Goal: Find specific page/section: Find specific page/section

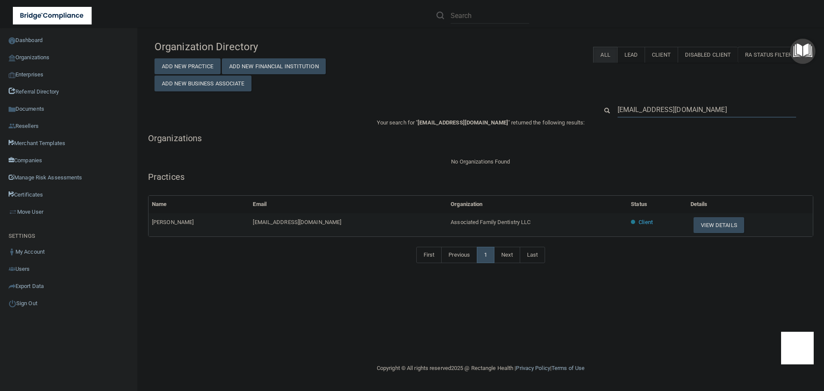
click at [704, 116] on input "[EMAIL_ADDRESS][DOMAIN_NAME]" at bounding box center [707, 110] width 179 height 16
click at [703, 116] on input "[EMAIL_ADDRESS][DOMAIN_NAME]" at bounding box center [707, 110] width 179 height 16
paste input "info@drpenalakewood"
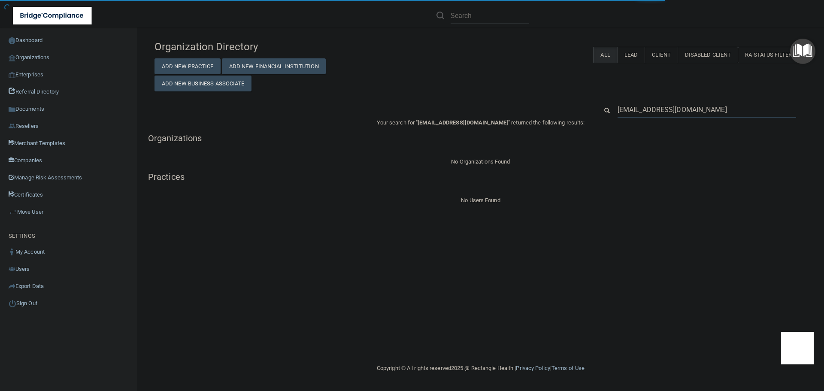
type input "[EMAIL_ADDRESS][DOMAIN_NAME]"
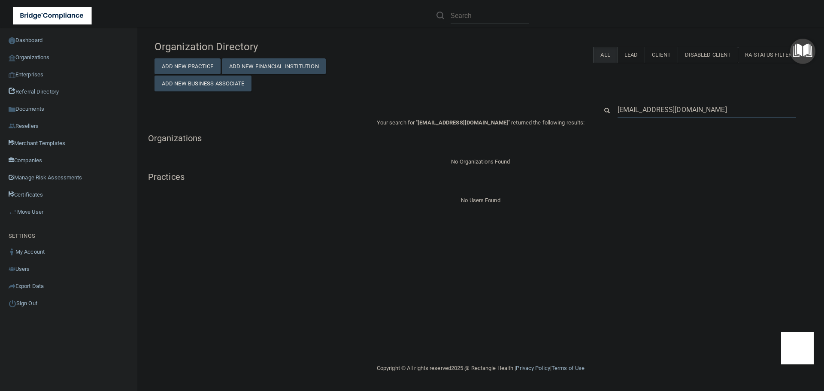
click at [657, 112] on input "[EMAIL_ADDRESS][DOMAIN_NAME]" at bounding box center [707, 110] width 179 height 16
paste input "[PERSON_NAME] Family Dentistry"
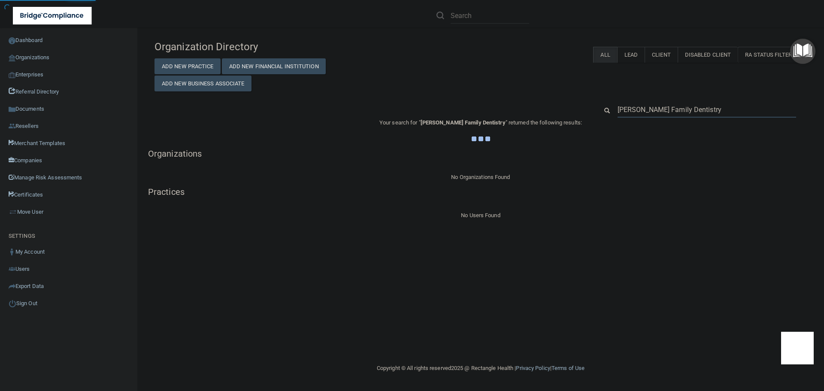
type input "[PERSON_NAME] Family Dentistry"
click at [531, 82] on div "Organization Directory Add New Practice Add New Financial Institution Add New B…" at bounding box center [480, 63] width 665 height 55
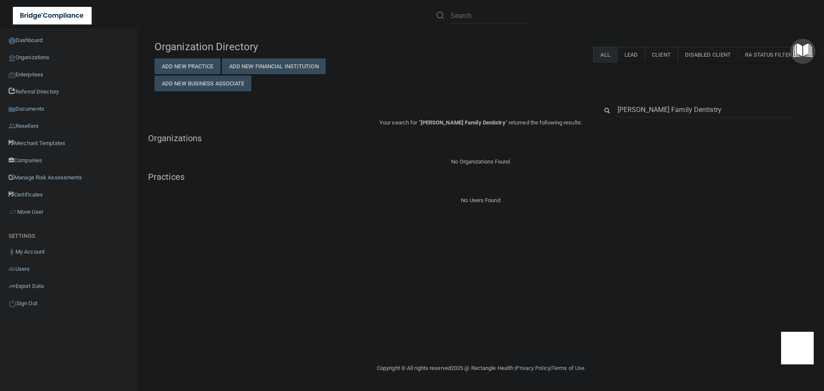
click at [591, 115] on div "[PERSON_NAME] Family Dentistry" at bounding box center [480, 110] width 665 height 16
click at [658, 113] on input "[PERSON_NAME] Family Dentistry" at bounding box center [707, 110] width 179 height 16
click at [582, 106] on div "[PERSON_NAME] Family Dentistry" at bounding box center [480, 110] width 665 height 16
click at [629, 109] on input "[PERSON_NAME] Family Dentistry" at bounding box center [707, 110] width 179 height 16
click at [636, 111] on input "[PERSON_NAME] Family Dentistry" at bounding box center [707, 110] width 179 height 16
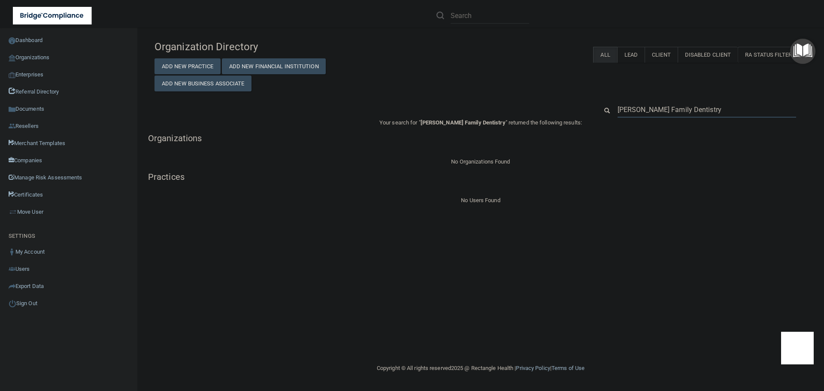
click at [649, 111] on input "[PERSON_NAME] Family Dentistry" at bounding box center [707, 110] width 179 height 16
click at [659, 110] on input "[PERSON_NAME] Family Dentistry" at bounding box center [707, 110] width 179 height 16
click at [670, 109] on input "[PERSON_NAME] Family Dentistry" at bounding box center [707, 110] width 179 height 16
click at [687, 110] on input "[PERSON_NAME] Family Dentistry" at bounding box center [707, 110] width 179 height 16
click at [690, 110] on input "[PERSON_NAME] Family Dentistry" at bounding box center [707, 110] width 179 height 16
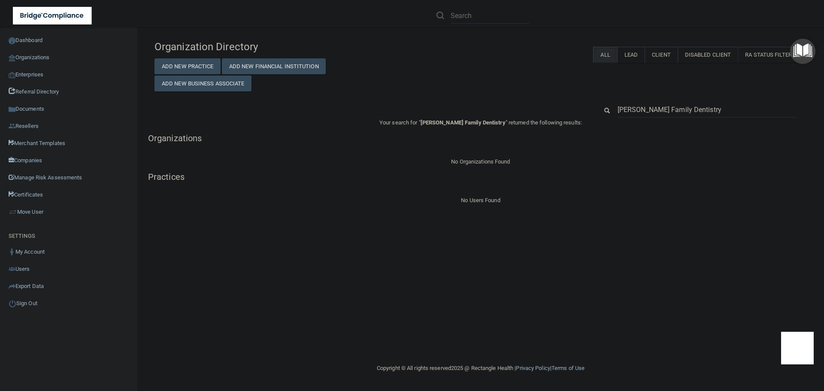
click at [583, 95] on div "Organization Directory Add New Practice Add New Financial Institution Add New B…" at bounding box center [481, 121] width 652 height 170
click at [648, 112] on input "[PERSON_NAME] Family Dentistry" at bounding box center [707, 110] width 179 height 16
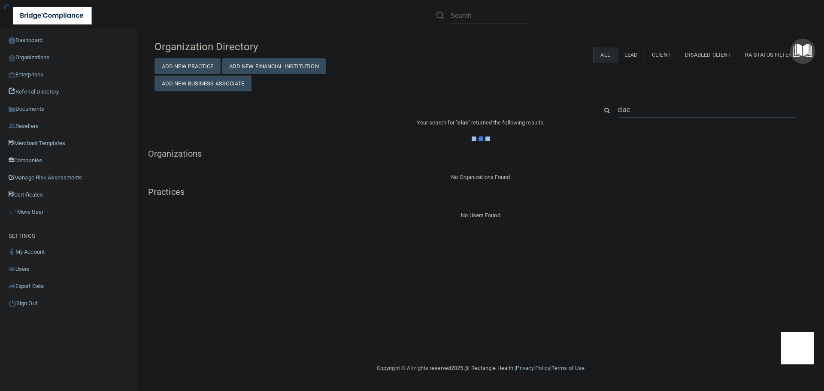
type input "clacy"
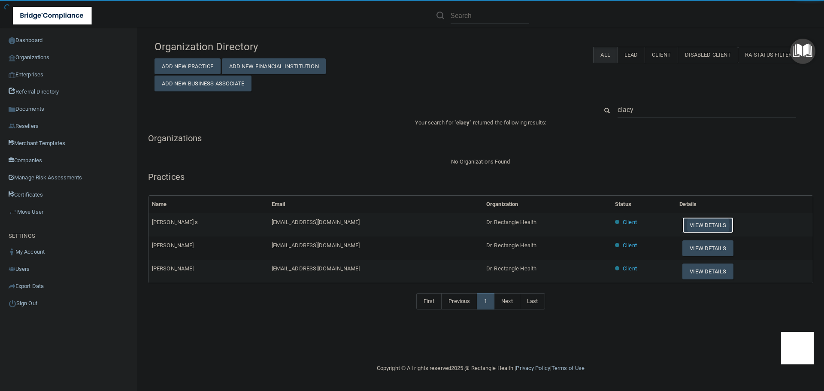
click at [688, 227] on button "View Details" at bounding box center [707, 225] width 51 height 16
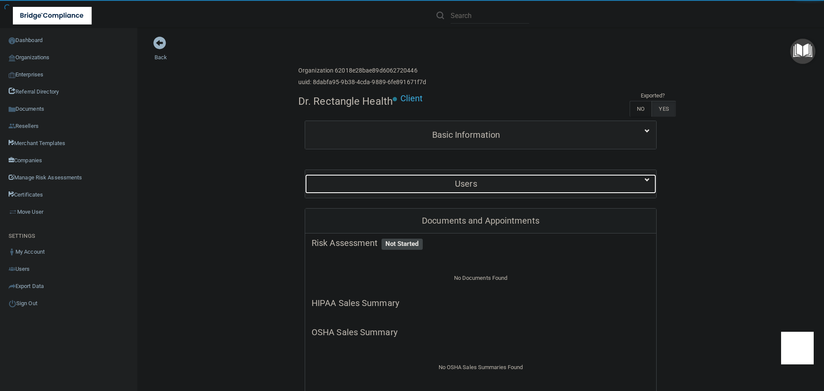
click at [476, 179] on h5 "Users" at bounding box center [466, 183] width 309 height 9
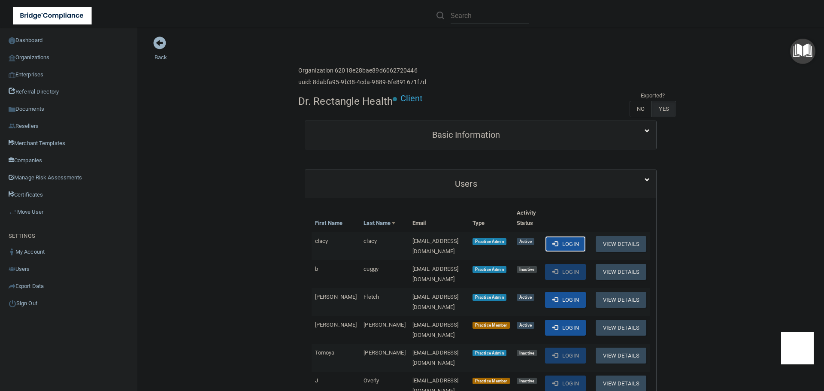
click at [558, 242] on button "Login" at bounding box center [565, 244] width 41 height 16
click at [70, 56] on link "Organizations" at bounding box center [69, 57] width 138 height 17
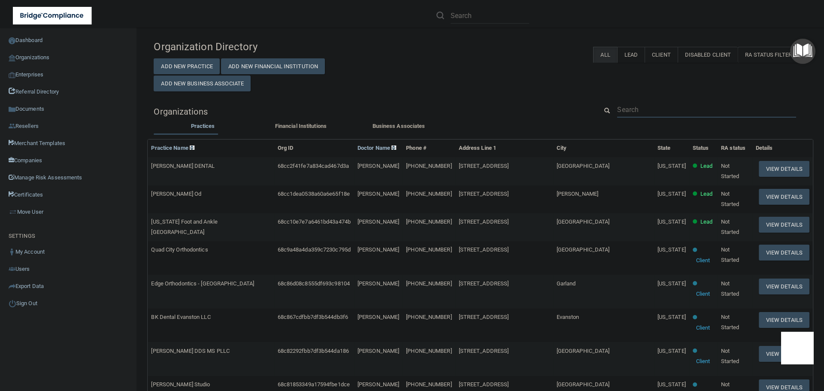
click at [633, 103] on input "text" at bounding box center [706, 110] width 179 height 16
paste input "[PERSON_NAME] Family Dentistry"
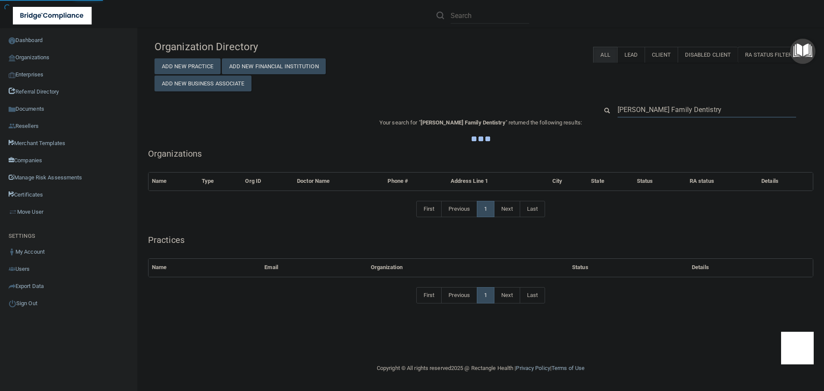
type input "[PERSON_NAME] Family Dentistry"
click at [535, 83] on div "Organization Directory Add New Practice Add New Financial Institution Add New B…" at bounding box center [480, 63] width 665 height 55
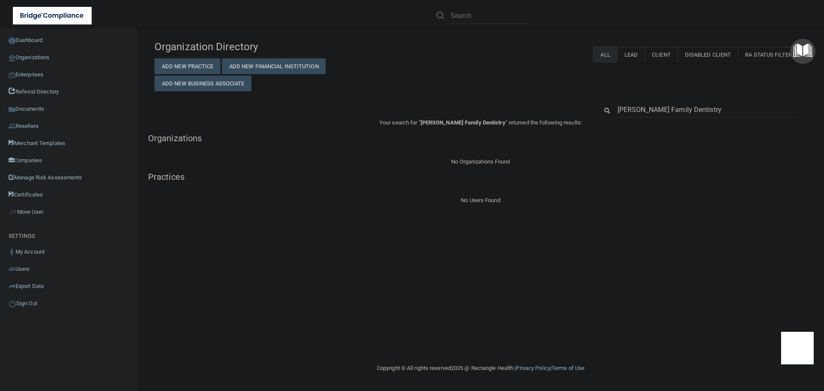
drag, startPoint x: 694, startPoint y: 110, endPoint x: 612, endPoint y: 110, distance: 81.5
click at [612, 110] on div "[PERSON_NAME] Family Dentistry" at bounding box center [706, 110] width 191 height 16
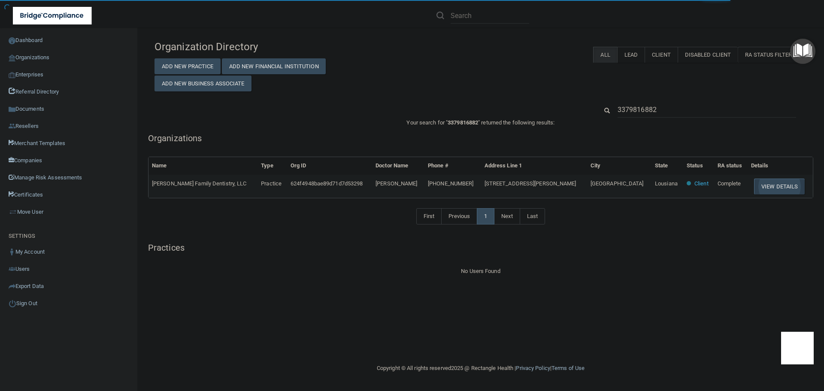
type input "3379816882"
click at [754, 189] on button "View Details" at bounding box center [779, 187] width 51 height 16
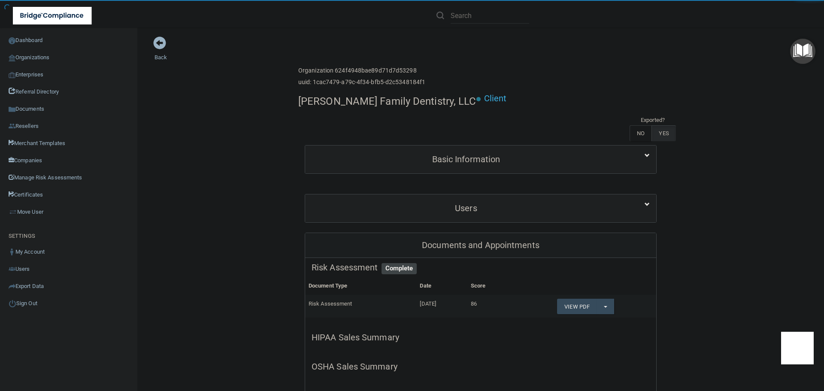
click at [349, 104] on h4 "[PERSON_NAME] Family Dentistry, LLC" at bounding box center [387, 101] width 178 height 11
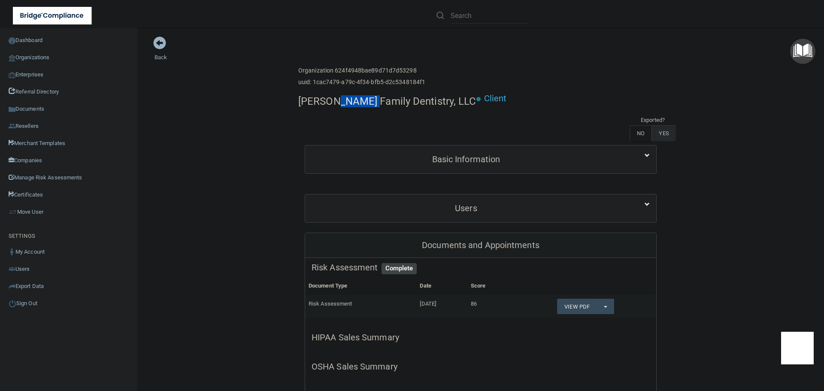
click at [349, 104] on h4 "[PERSON_NAME] Family Dentistry, LLC" at bounding box center [387, 101] width 178 height 11
copy div "[PERSON_NAME] Family Dentistry, LLC"
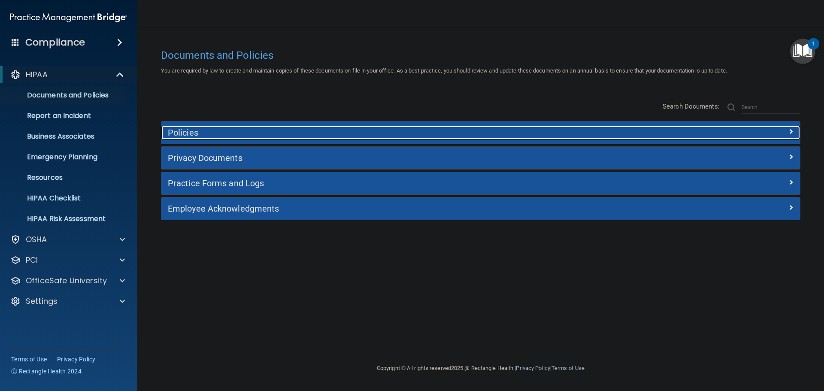
click at [244, 137] on h5 "Policies" at bounding box center [401, 132] width 466 height 9
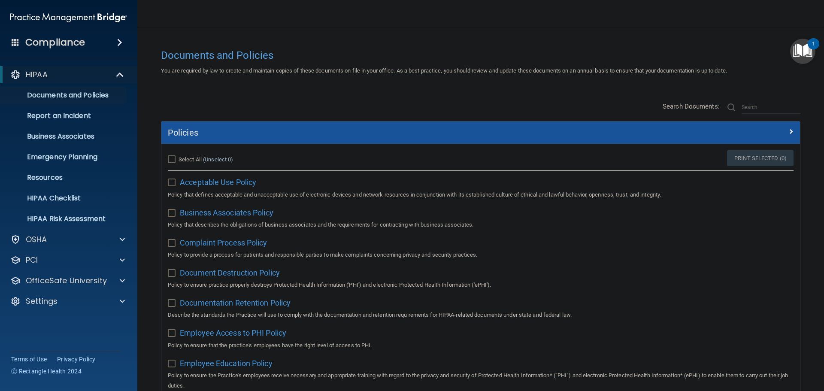
click at [169, 182] on input "checkbox" at bounding box center [173, 182] width 10 height 7
checkbox input "true"
click at [741, 160] on link "Print Selected (1)" at bounding box center [760, 158] width 67 height 16
click at [173, 214] on input "checkbox" at bounding box center [173, 213] width 10 height 7
checkbox input "true"
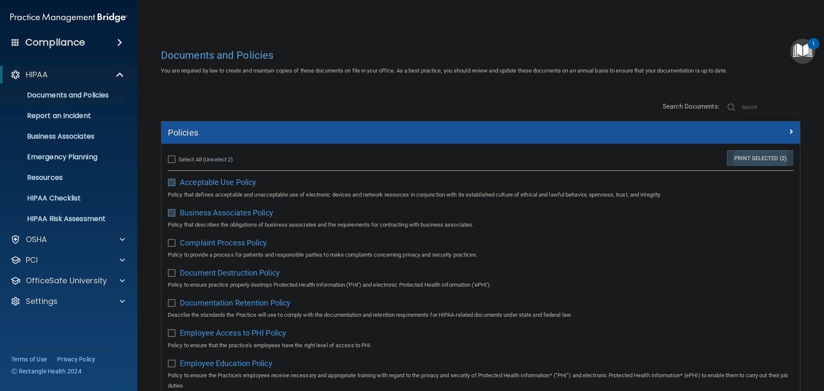
click at [748, 154] on link "Print Selected (2)" at bounding box center [760, 158] width 67 height 16
click at [174, 158] on input "Select All (Unselect 2) Unselect All" at bounding box center [173, 159] width 10 height 7
checkbox input "true"
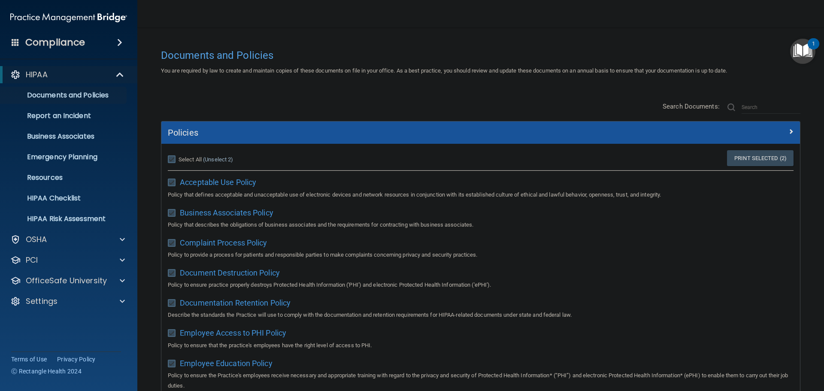
checkbox input "true"
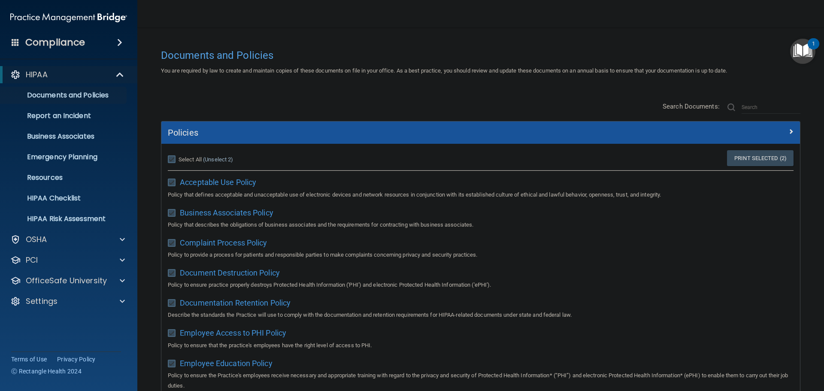
checkbox input "true"
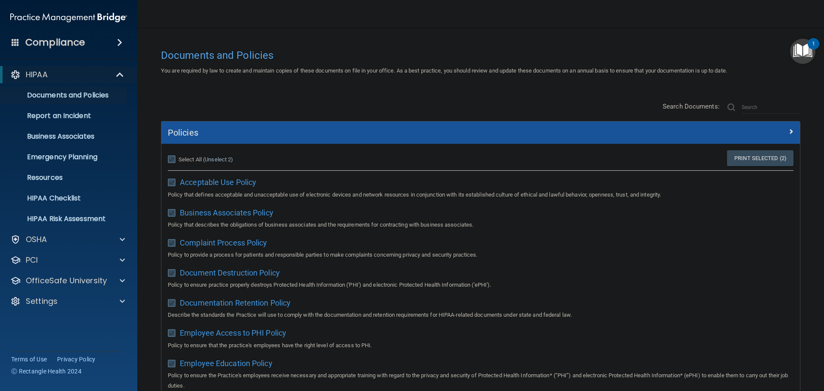
checkbox input "true"
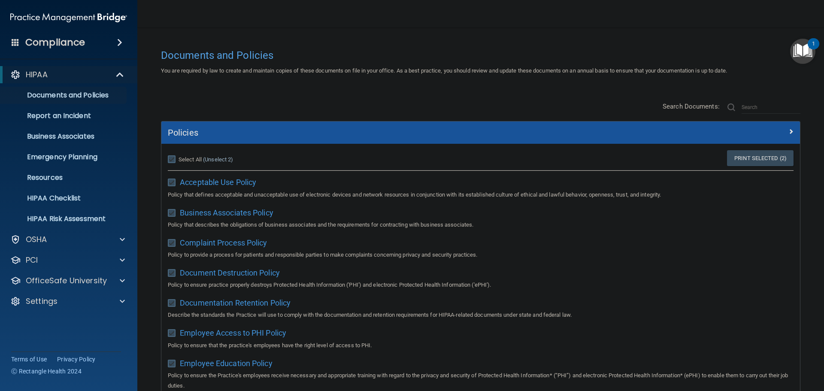
checkbox input "true"
click at [738, 158] on link "Print Selected (21)" at bounding box center [759, 158] width 70 height 16
click at [171, 160] on input "Select All (Unselect 21) Unselect All" at bounding box center [173, 159] width 10 height 7
checkbox input "false"
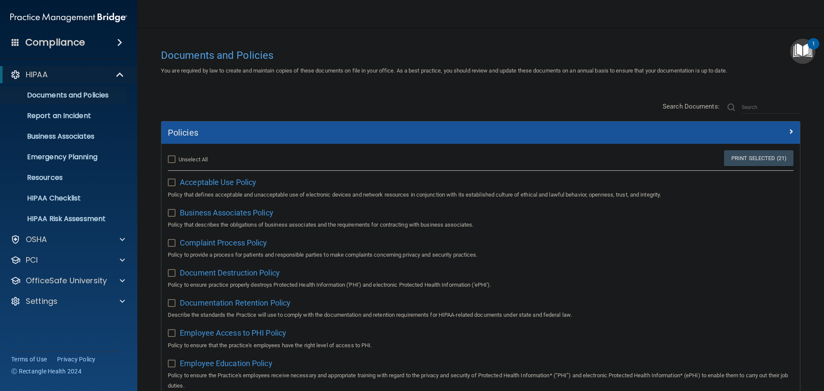
checkbox input "false"
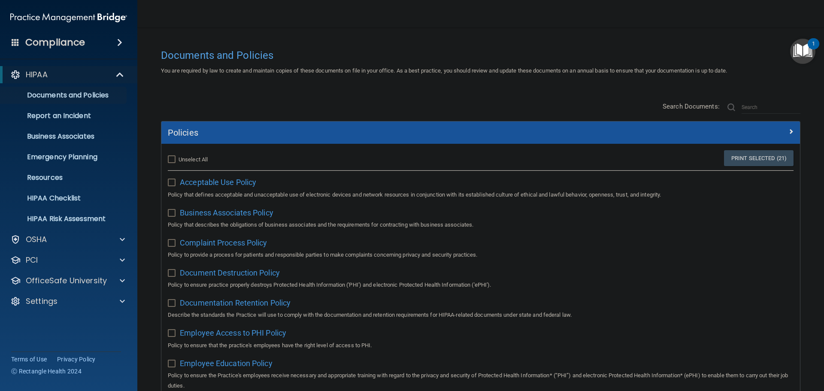
checkbox input "false"
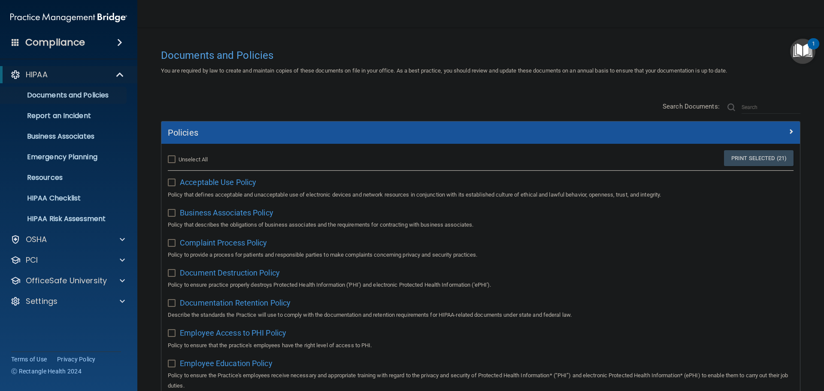
checkbox input "false"
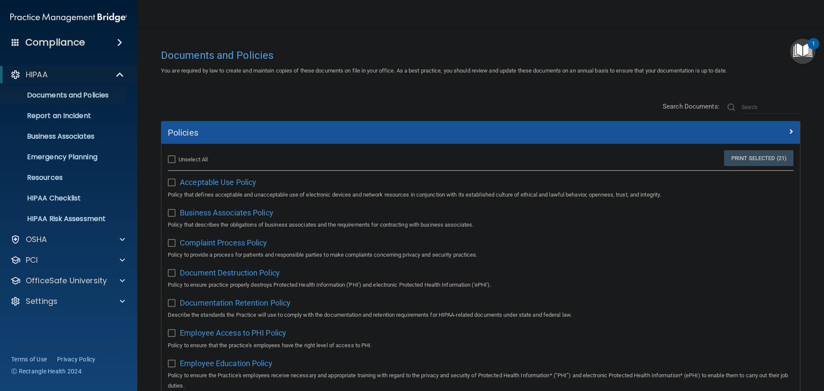
checkbox input "false"
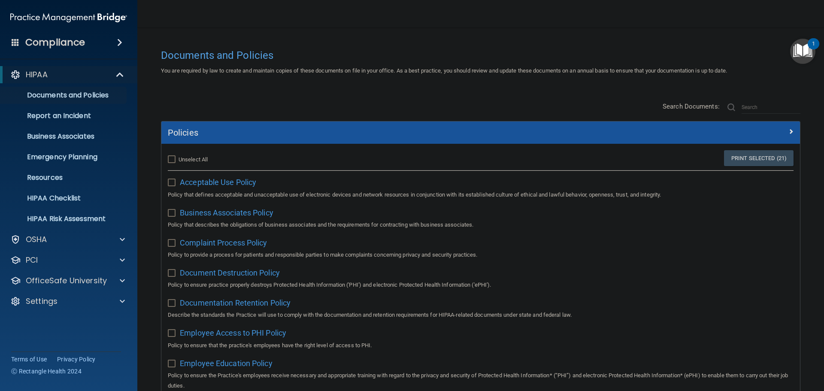
checkbox input "false"
click at [172, 182] on input "checkbox" at bounding box center [173, 182] width 10 height 7
checkbox input "true"
click at [172, 215] on input "checkbox" at bounding box center [173, 213] width 10 height 7
checkbox input "true"
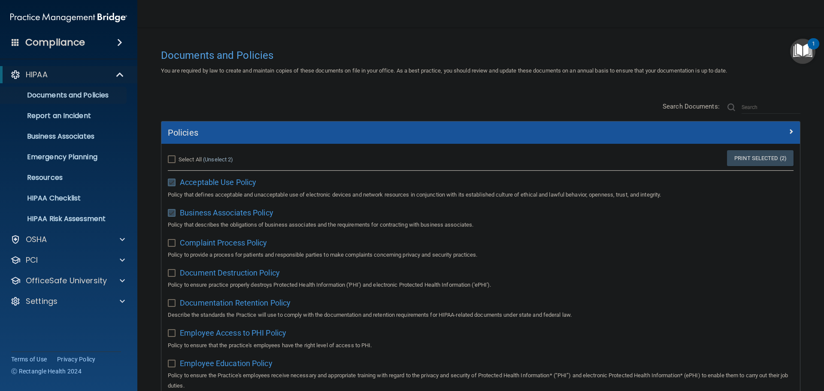
click at [174, 242] on input "checkbox" at bounding box center [173, 243] width 10 height 7
checkbox input "true"
click at [171, 274] on input "checkbox" at bounding box center [173, 273] width 10 height 7
checkbox input "true"
click at [173, 158] on input "Select All (Unselect 4) Unselect All" at bounding box center [173, 159] width 10 height 7
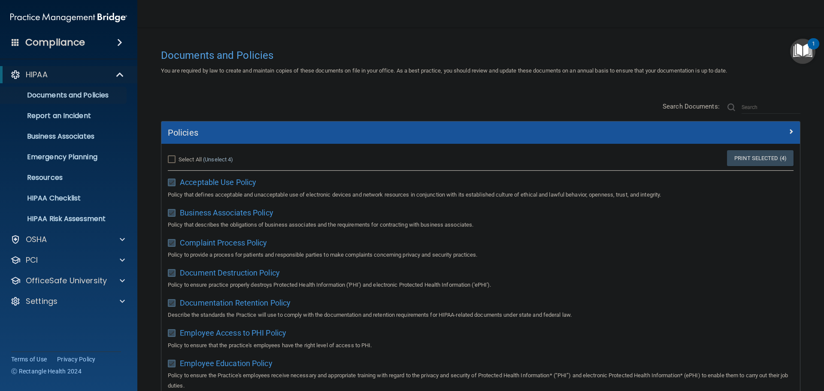
checkbox input "true"
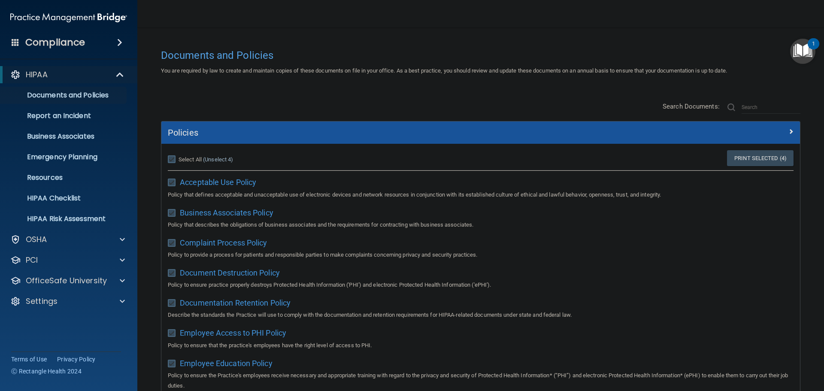
checkbox input "true"
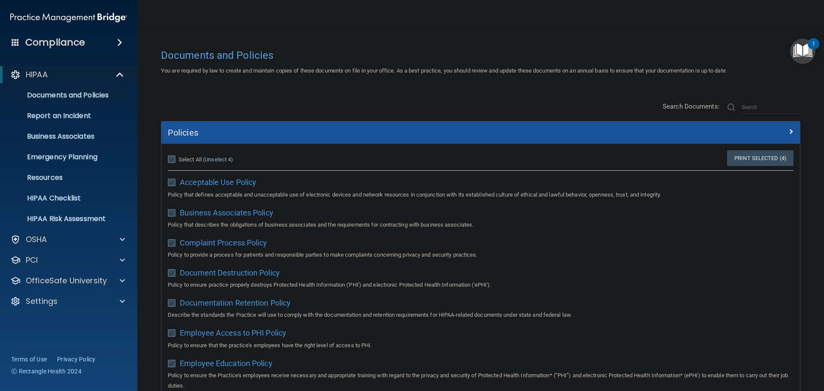
checkbox input "true"
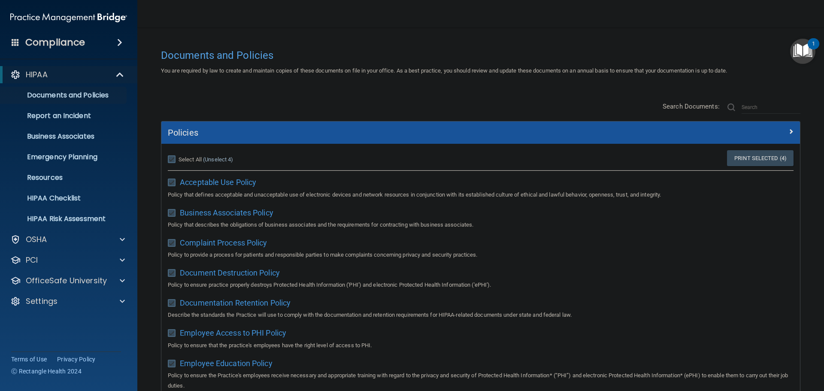
checkbox input "true"
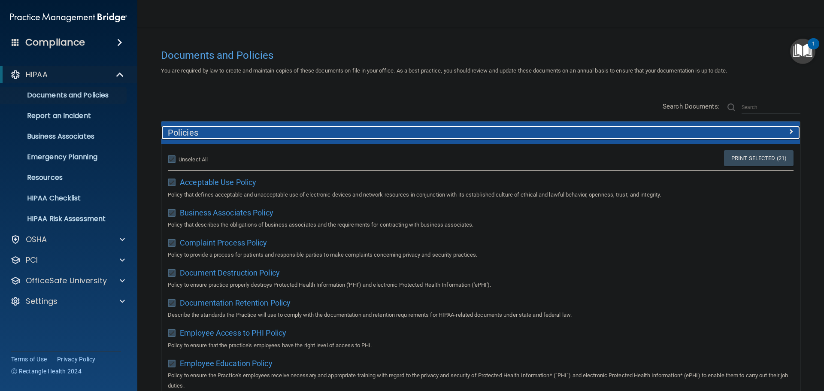
click at [211, 133] on h5 "Policies" at bounding box center [401, 132] width 466 height 9
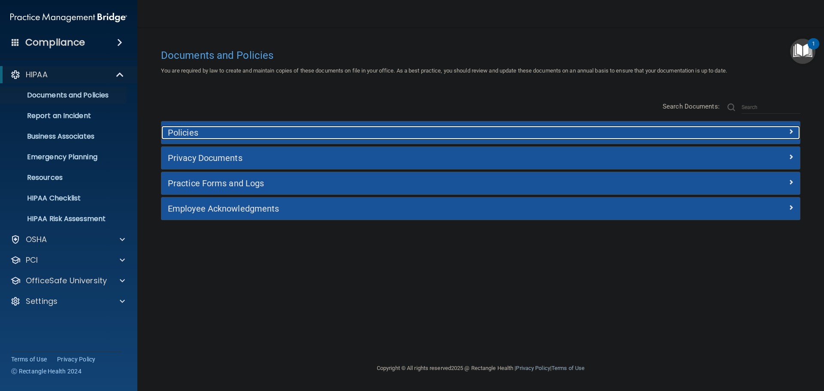
click at [211, 133] on h5 "Policies" at bounding box center [401, 132] width 466 height 9
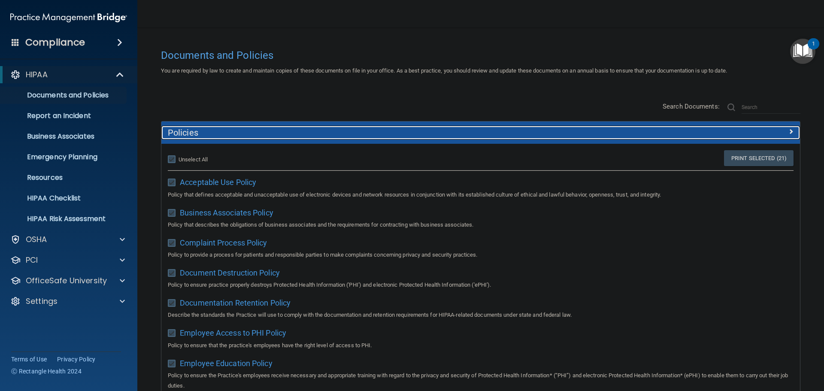
click at [211, 133] on h5 "Policies" at bounding box center [401, 132] width 466 height 9
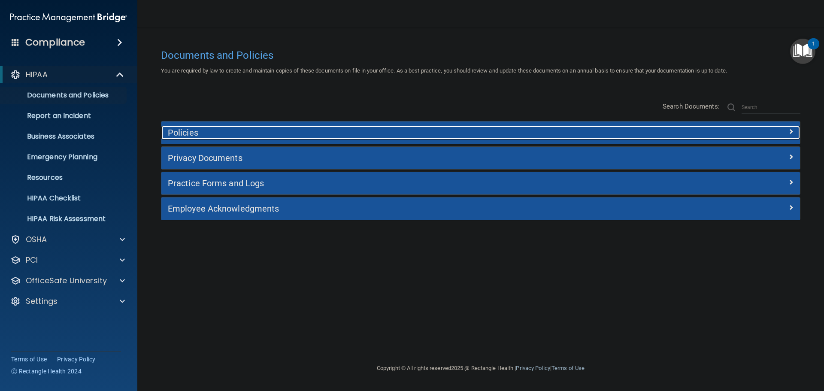
click at [211, 133] on h5 "Policies" at bounding box center [401, 132] width 466 height 9
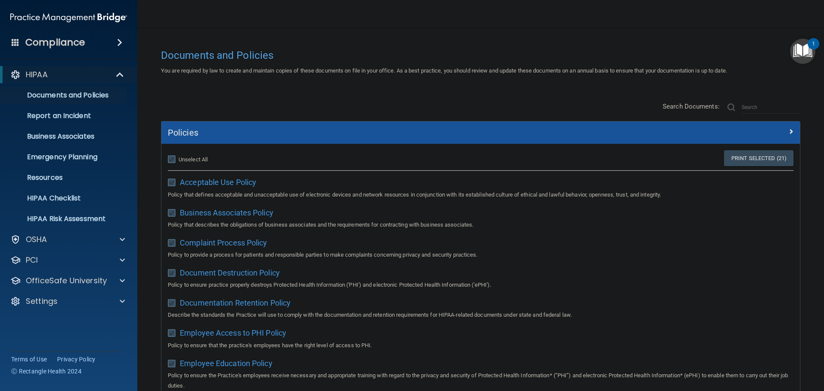
click at [171, 158] on input "Select All (Unselect 21) Unselect All" at bounding box center [173, 159] width 10 height 7
checkbox input "false"
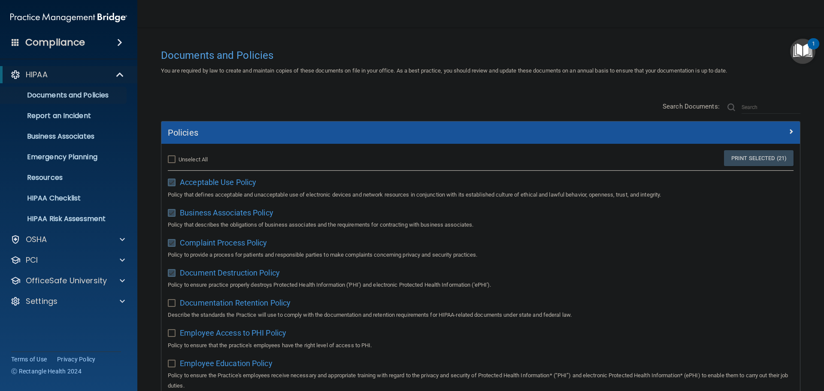
checkbox input "false"
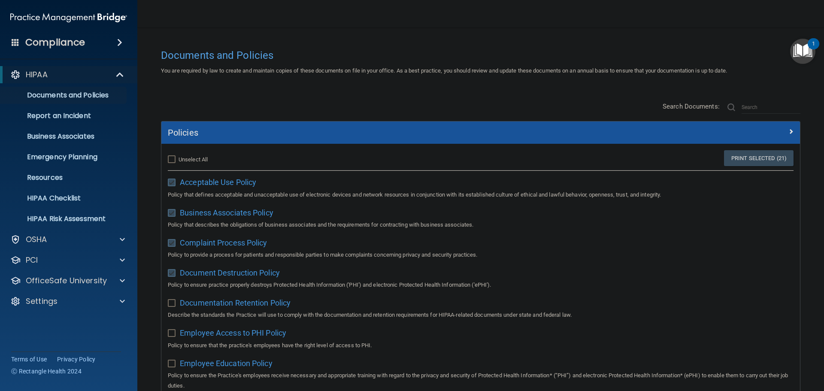
checkbox input "false"
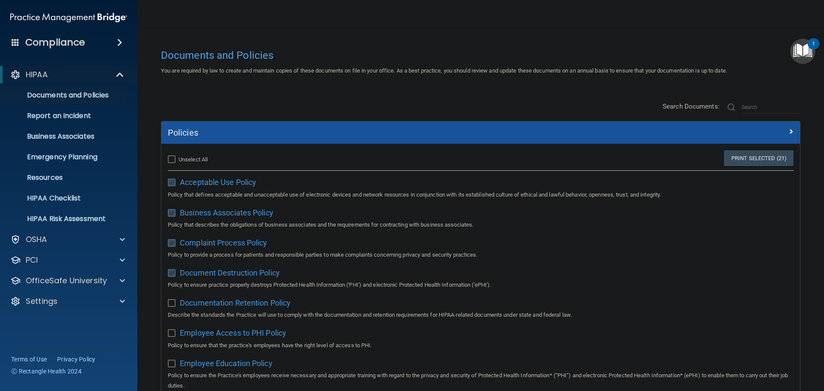
checkbox input "false"
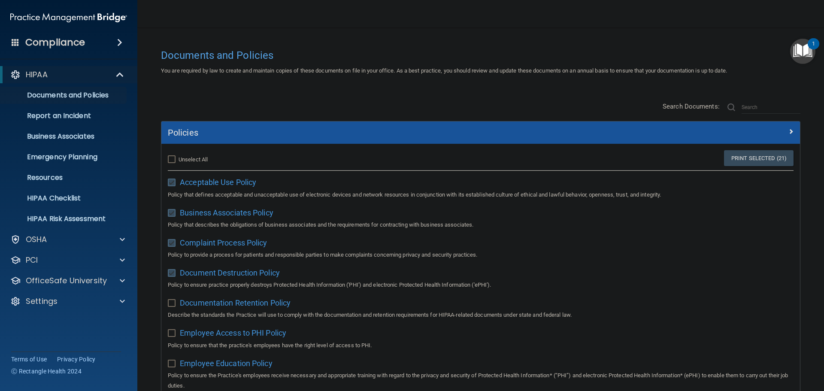
checkbox input "false"
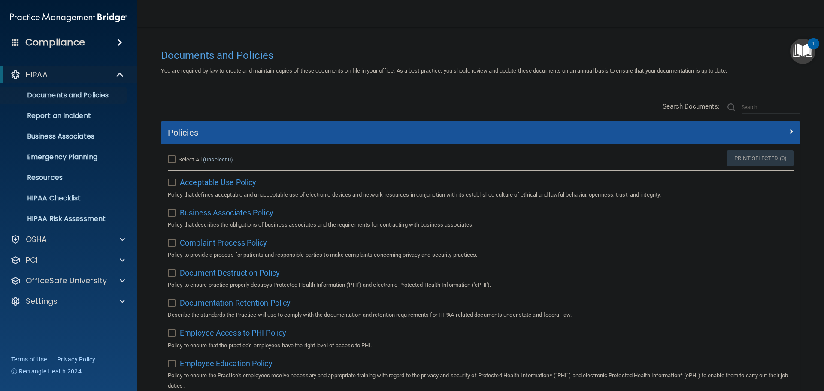
click at [82, 96] on p "Documents and Policies" at bounding box center [64, 95] width 117 height 9
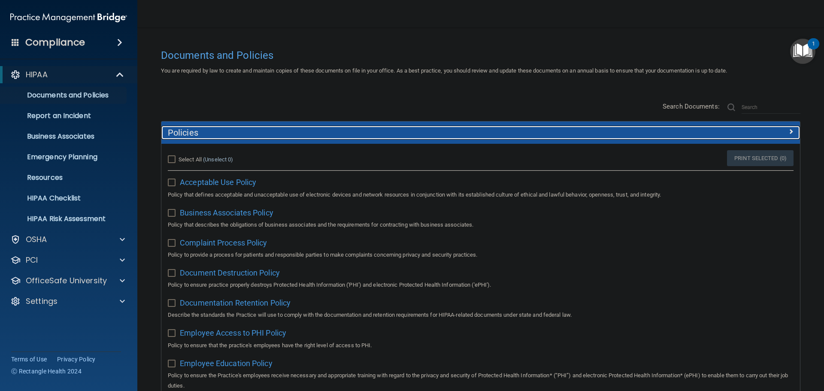
click at [201, 133] on h5 "Policies" at bounding box center [401, 132] width 466 height 9
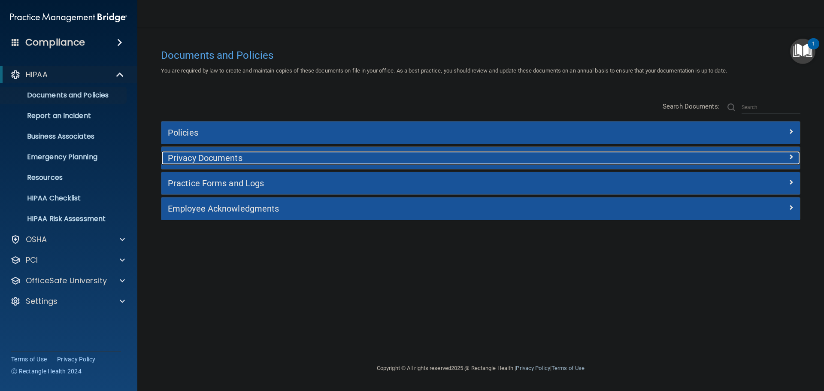
click at [227, 155] on h5 "Privacy Documents" at bounding box center [401, 157] width 466 height 9
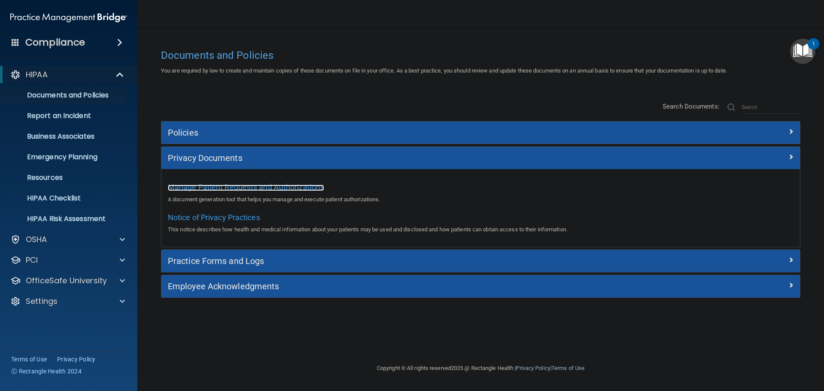
click at [239, 190] on span "Manage Patient Requests and Authorizations" at bounding box center [246, 186] width 156 height 9
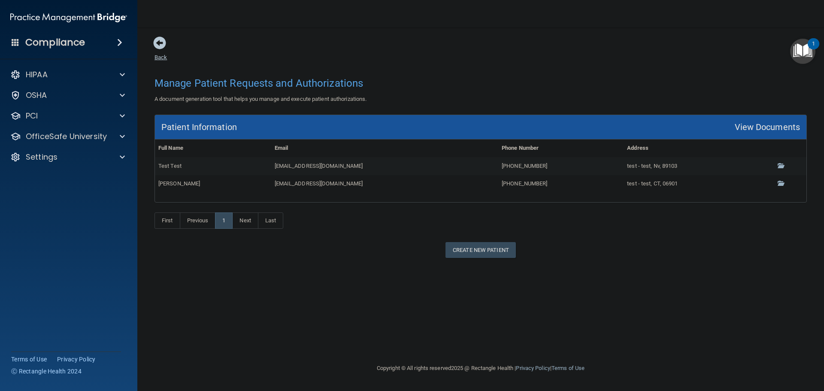
click at [163, 47] on span at bounding box center [159, 42] width 13 height 13
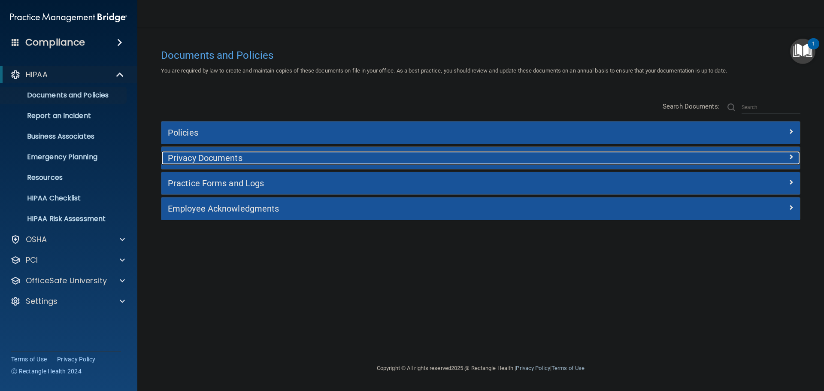
click at [378, 160] on h5 "Privacy Documents" at bounding box center [401, 157] width 466 height 9
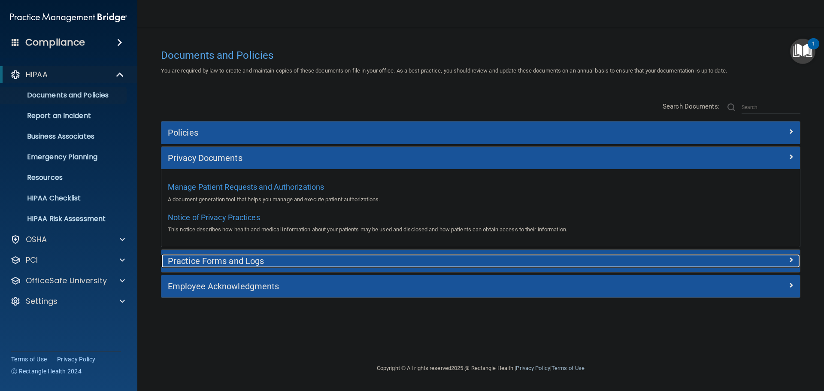
click at [240, 261] on h5 "Practice Forms and Logs" at bounding box center [401, 260] width 466 height 9
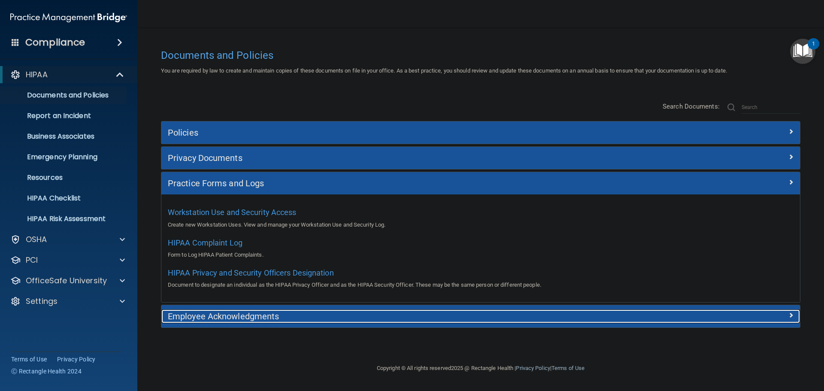
click at [280, 313] on h5 "Employee Acknowledgments" at bounding box center [401, 316] width 466 height 9
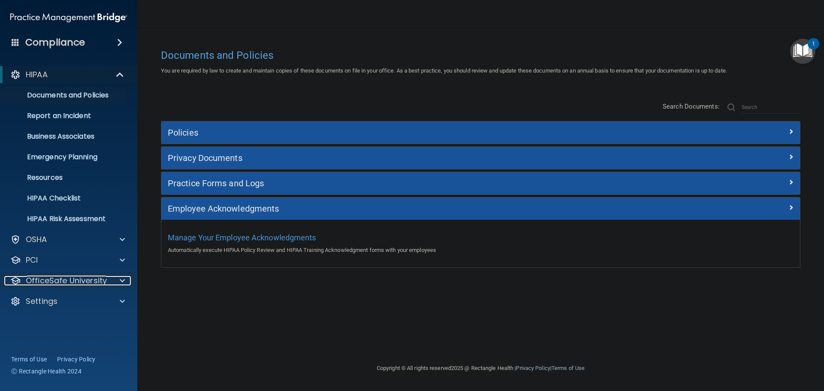
click at [122, 281] on span at bounding box center [122, 281] width 5 height 10
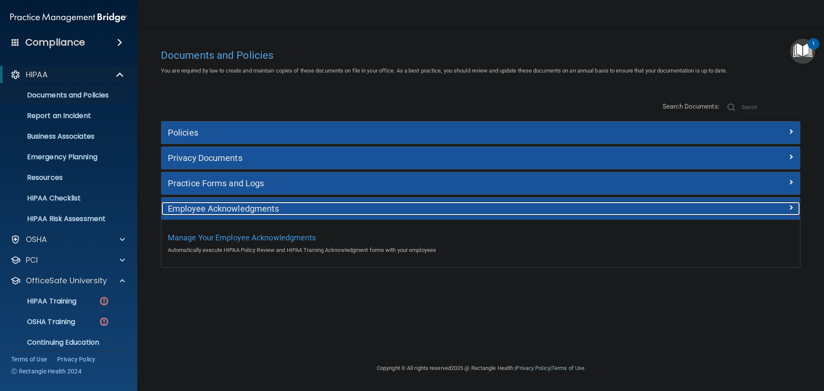
click at [213, 205] on h5 "Employee Acknowledgments" at bounding box center [401, 208] width 466 height 9
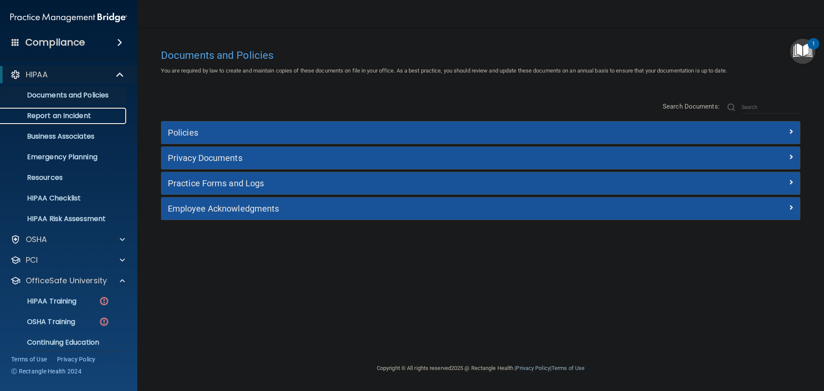
click at [85, 114] on p "Report an Incident" at bounding box center [64, 116] width 117 height 9
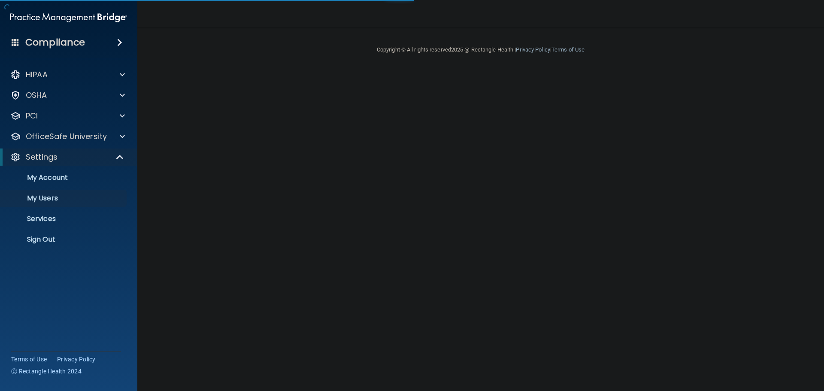
select select "20"
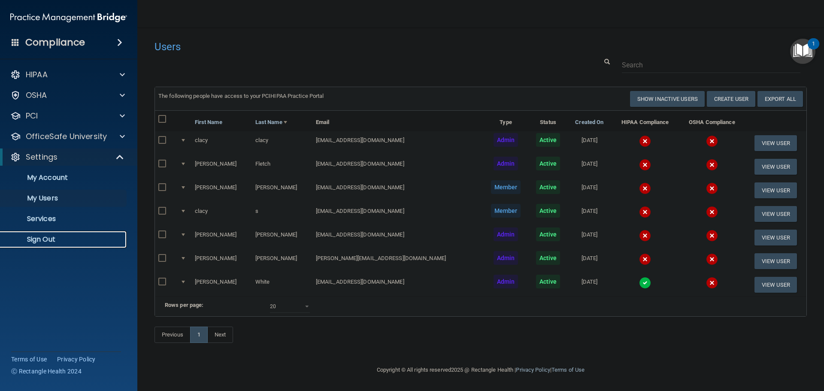
click at [42, 237] on p "Sign Out" at bounding box center [64, 239] width 117 height 9
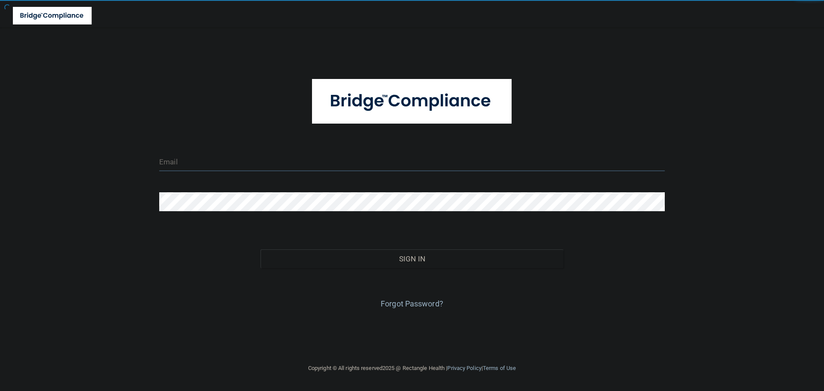
type input "[EMAIL_ADDRESS][DOMAIN_NAME]"
